Goal: Task Accomplishment & Management: Use online tool/utility

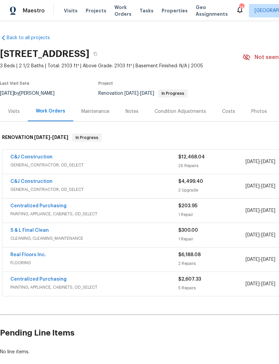
click at [229, 111] on div "Costs" at bounding box center [228, 111] width 13 height 7
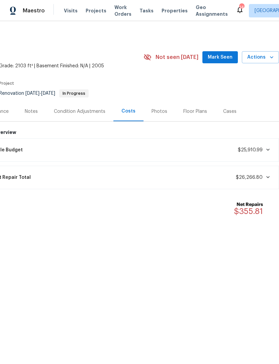
scroll to position [0, 99]
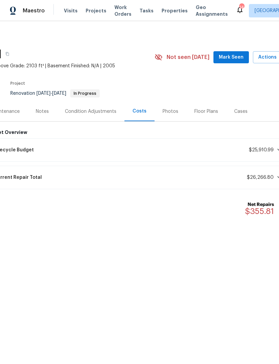
scroll to position [0, 87]
click at [170, 109] on div "Photos" at bounding box center [171, 111] width 16 height 7
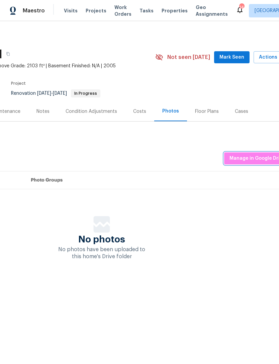
click at [259, 158] on span "Manage in Google Drive" at bounding box center [258, 158] width 56 height 8
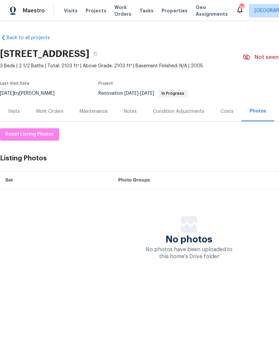
click at [24, 39] on link "Back to all projects" at bounding box center [32, 37] width 64 height 7
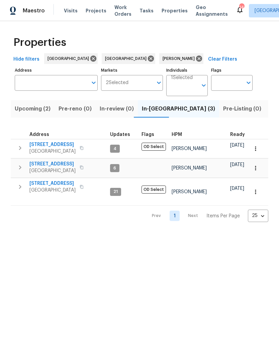
click at [59, 162] on span "[STREET_ADDRESS]" at bounding box center [52, 164] width 46 height 7
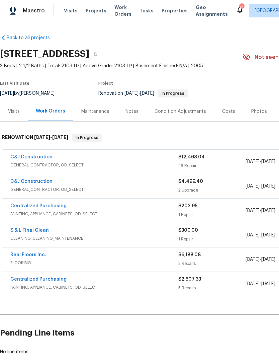
click at [38, 157] on link "C&J Construction" at bounding box center [31, 157] width 42 height 5
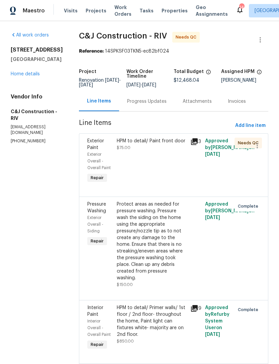
click at [181, 175] on div "HPM to detail/ Paint front door $75.00" at bounding box center [152, 161] width 74 height 51
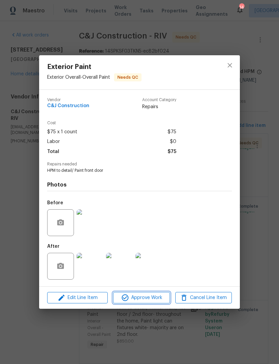
click at [150, 294] on button "Approve Work" at bounding box center [141, 298] width 57 height 12
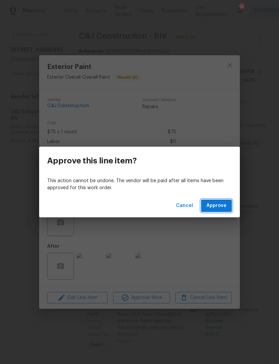
click at [223, 206] on span "Approve" at bounding box center [217, 206] width 20 height 8
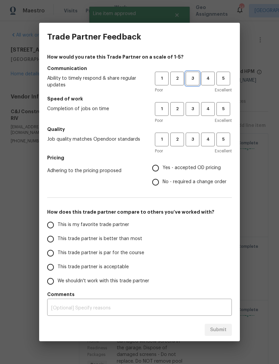
click at [195, 76] on span "3" at bounding box center [193, 79] width 12 height 8
click at [193, 107] on span "3" at bounding box center [193, 109] width 12 height 8
click at [195, 142] on span "3" at bounding box center [193, 140] width 12 height 8
click at [163, 169] on input "Yes - accepted OD pricing" at bounding box center [156, 168] width 14 height 14
radio input "true"
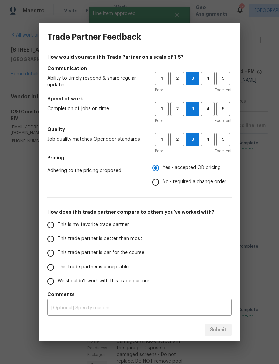
click at [55, 253] on input "This trade partner is par for the course" at bounding box center [51, 253] width 14 height 14
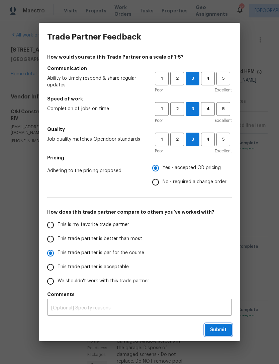
click at [224, 332] on span "Submit" at bounding box center [218, 330] width 16 height 8
radio input "true"
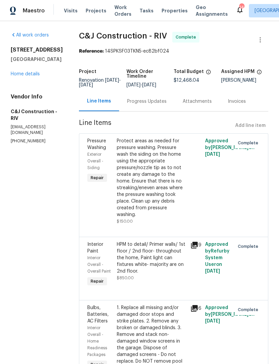
radio input "false"
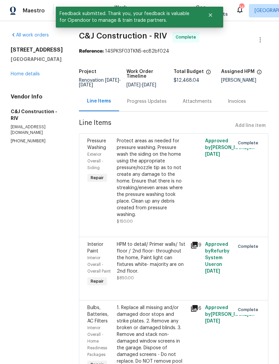
click at [25, 74] on link "Home details" at bounding box center [25, 74] width 29 height 5
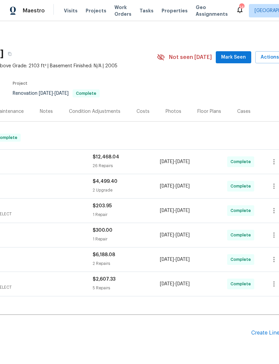
scroll to position [0, 93]
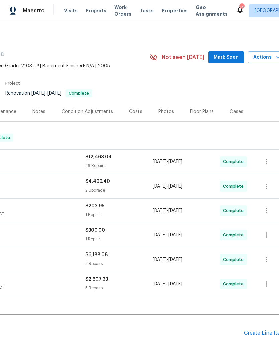
click at [164, 110] on div "Photos" at bounding box center [166, 111] width 16 height 7
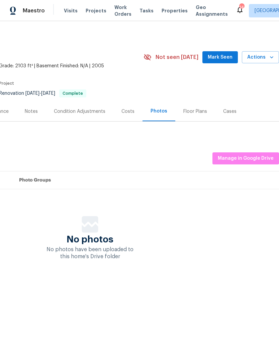
scroll to position [0, 99]
click at [252, 159] on span "Manage in Google Drive" at bounding box center [246, 158] width 56 height 8
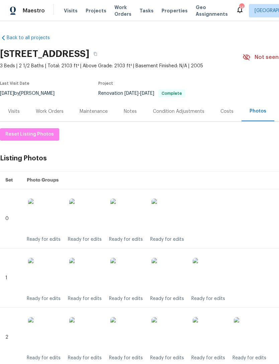
click at [51, 112] on div "Work Orders" at bounding box center [50, 111] width 28 height 7
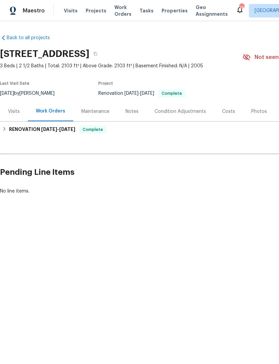
click at [227, 112] on div "Costs" at bounding box center [228, 111] width 13 height 7
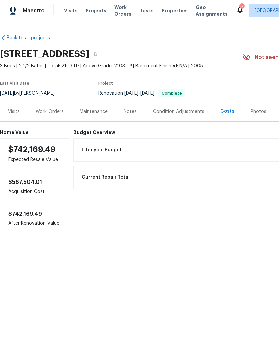
click at [257, 114] on div "Photos" at bounding box center [259, 111] width 16 height 7
